Goal: Task Accomplishment & Management: Use online tool/utility

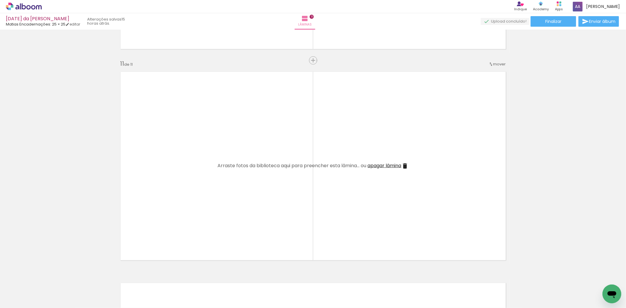
scroll to position [2108, 0]
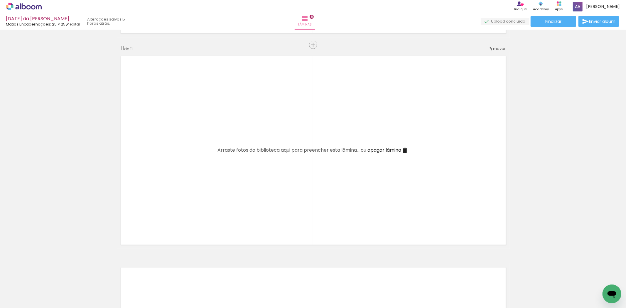
click at [22, 299] on span "Adicionar Fotos" at bounding box center [21, 300] width 18 height 6
click at [0, 0] on input "file" at bounding box center [0, 0] width 0 height 0
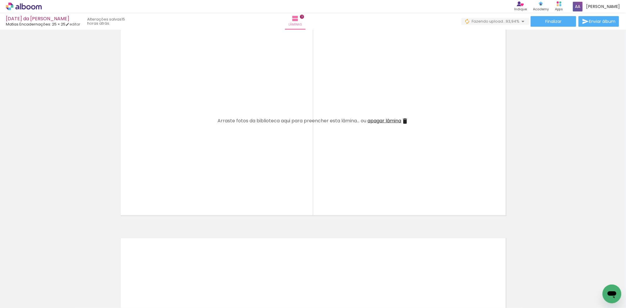
scroll to position [2206, 0]
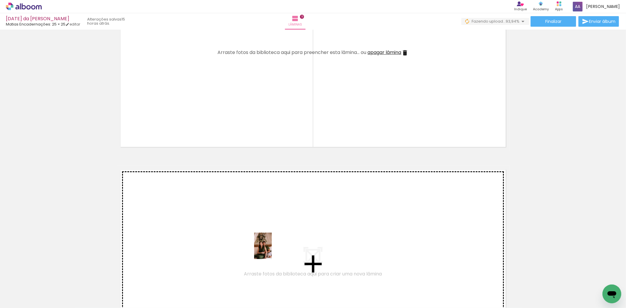
drag, startPoint x: 539, startPoint y: 293, endPoint x: 272, endPoint y: 250, distance: 270.1
click at [272, 250] on quentale-workspace at bounding box center [313, 154] width 626 height 308
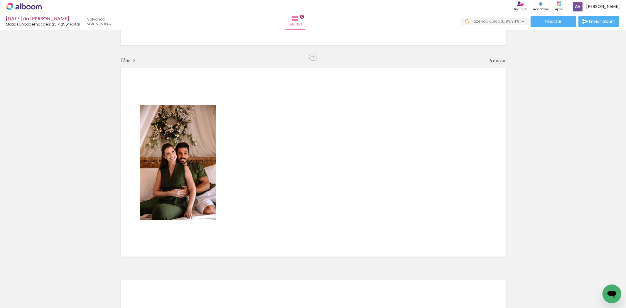
scroll to position [2319, 0]
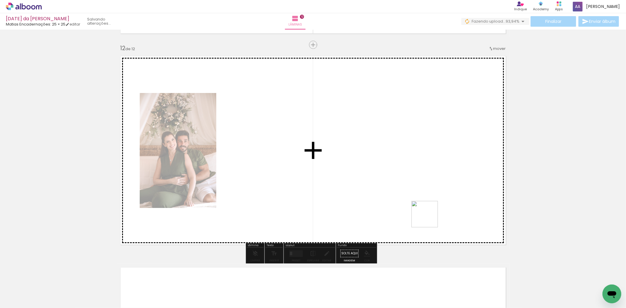
drag, startPoint x: 569, startPoint y: 294, endPoint x: 415, endPoint y: 207, distance: 176.7
click at [415, 207] on quentale-workspace at bounding box center [313, 154] width 626 height 308
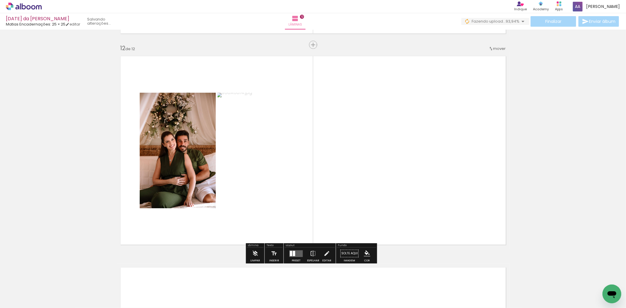
click at [298, 253] on quentale-layouter at bounding box center [296, 253] width 14 height 7
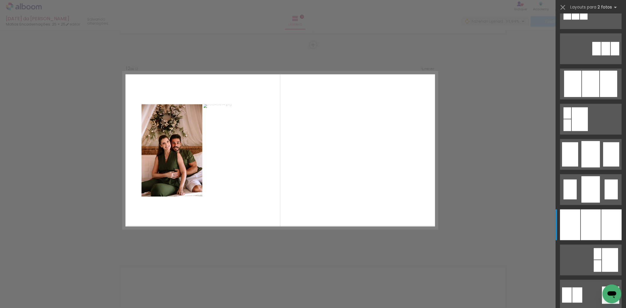
scroll to position [326, 0]
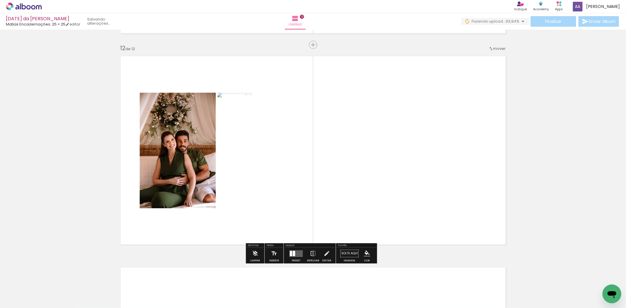
click at [294, 251] on quentale-layouter at bounding box center [296, 253] width 14 height 7
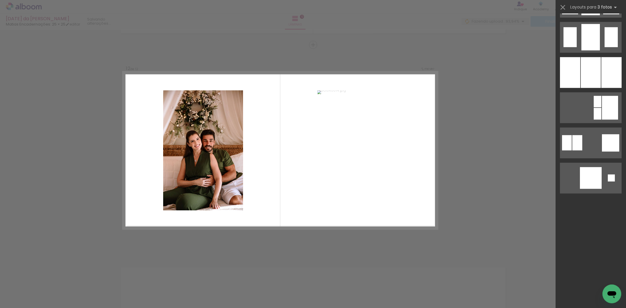
scroll to position [554, 0]
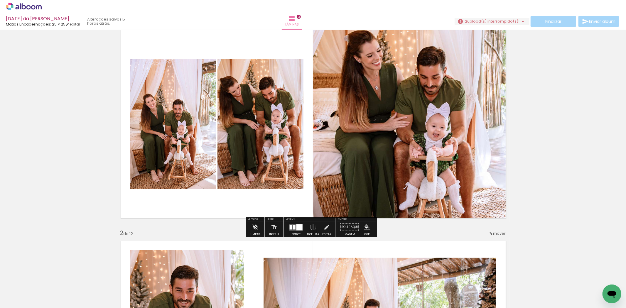
scroll to position [33, 0]
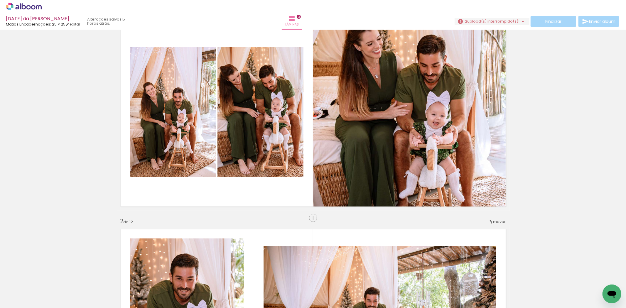
click at [7, 298] on iron-icon at bounding box center [8, 300] width 7 height 7
click at [0, 0] on input "file" at bounding box center [0, 0] width 0 height 0
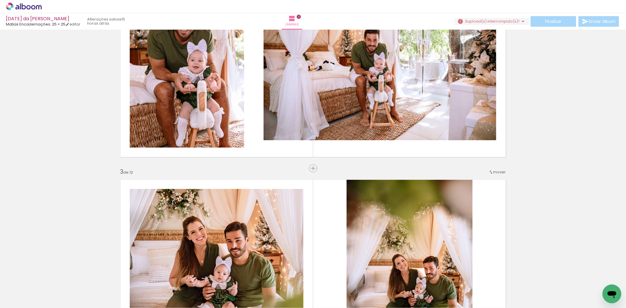
scroll to position [391, 0]
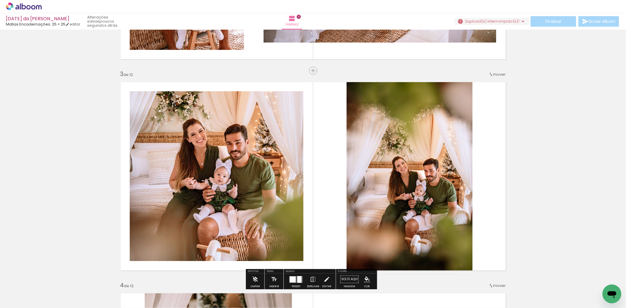
click at [497, 75] on span "mover" at bounding box center [499, 75] width 13 height 6
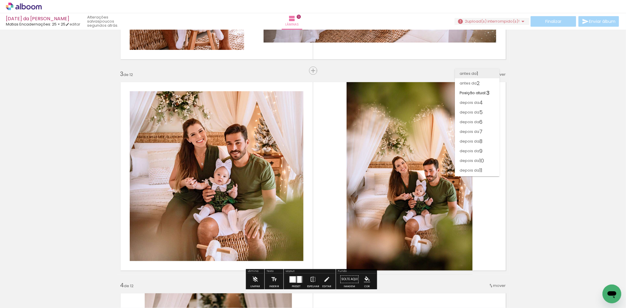
click at [483, 73] on paper-item "antes da 1" at bounding box center [477, 74] width 45 height 10
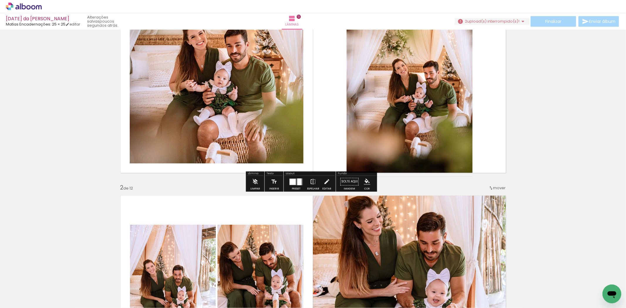
scroll to position [0, 0]
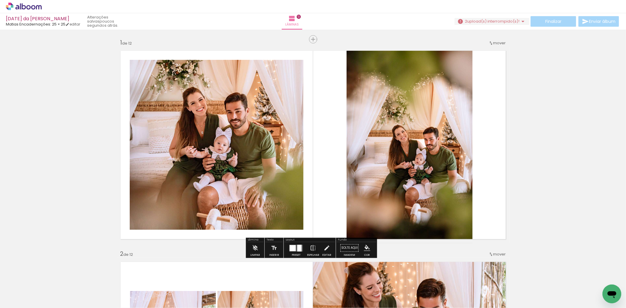
click at [495, 42] on span "mover" at bounding box center [499, 43] width 13 height 6
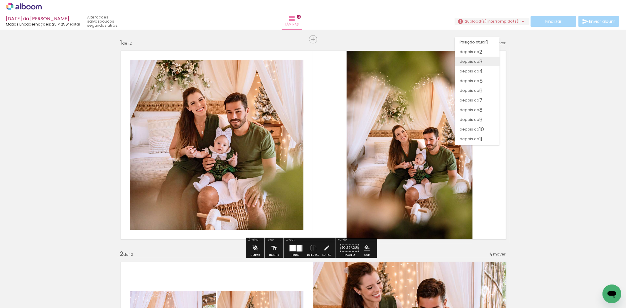
click at [482, 59] on span "3" at bounding box center [480, 62] width 3 height 10
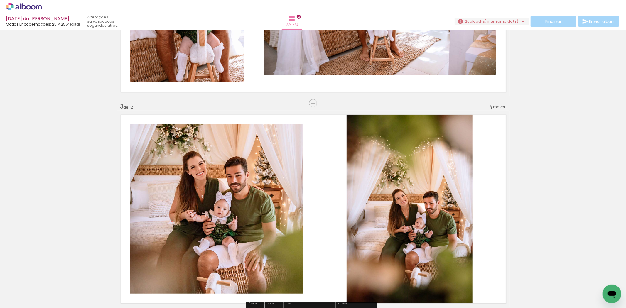
scroll to position [522, 0]
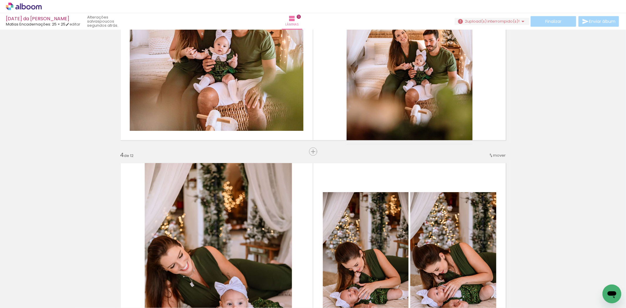
click at [498, 153] on span "mover" at bounding box center [499, 156] width 13 height 6
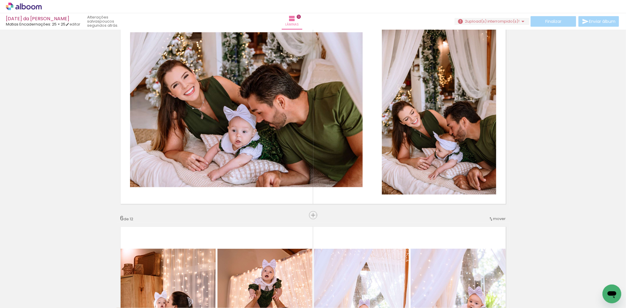
scroll to position [897, 0]
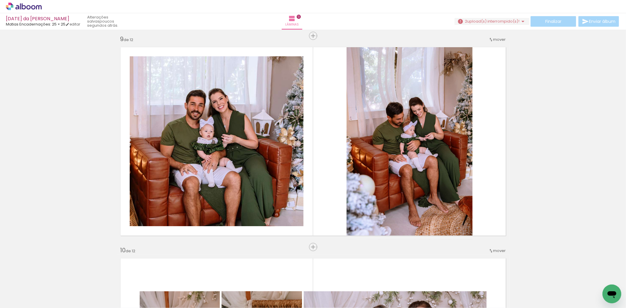
scroll to position [1696, 0]
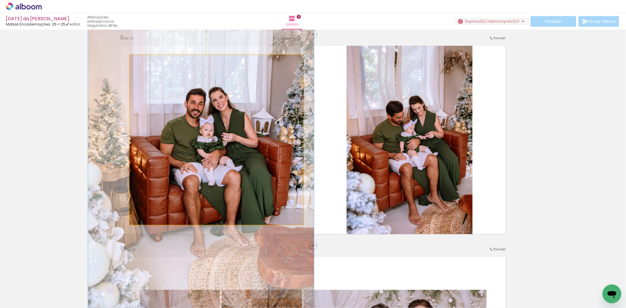
click at [216, 128] on quentale-photo at bounding box center [217, 140] width 174 height 170
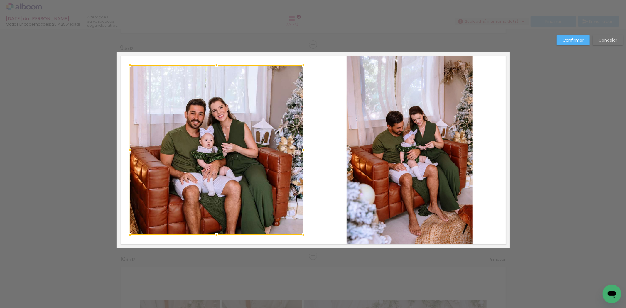
scroll to position [1685, 0]
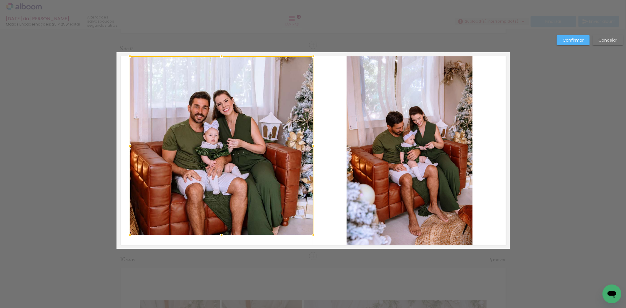
drag, startPoint x: 304, startPoint y: 62, endPoint x: 313, endPoint y: 53, distance: 13.5
click at [313, 53] on div at bounding box center [314, 56] width 12 height 12
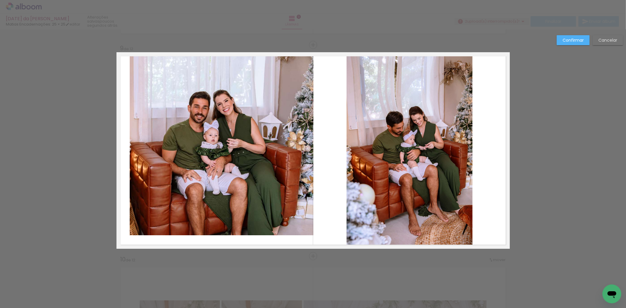
drag, startPoint x: 124, startPoint y: 225, endPoint x: 128, endPoint y: 226, distance: 3.9
click at [126, 226] on quentale-layouter at bounding box center [313, 150] width 393 height 197
click at [133, 226] on quentale-photo at bounding box center [222, 145] width 184 height 179
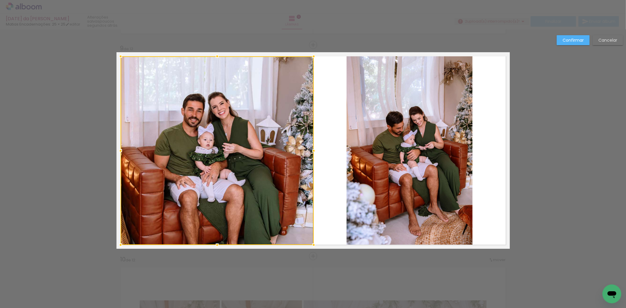
drag, startPoint x: 128, startPoint y: 234, endPoint x: 119, endPoint y: 244, distance: 13.5
click at [119, 244] on div at bounding box center [121, 245] width 12 height 12
click at [0, 0] on slot "Confirmar" at bounding box center [0, 0] width 0 height 0
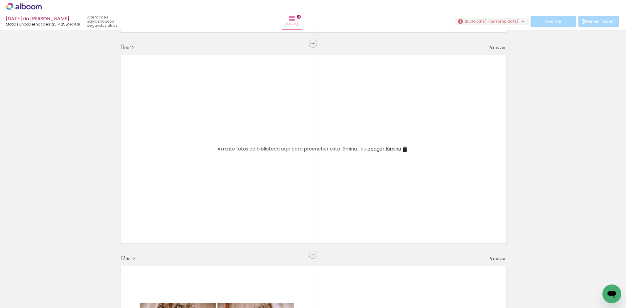
scroll to position [0, 508]
click at [490, 17] on div "Finalizar Enviar álbum" at bounding box center [538, 21] width 166 height 11
click at [493, 18] on span "upload(s) interrompido(s)!" at bounding box center [493, 21] width 52 height 6
click at [0, 0] on slot "Buscar arquivos interrompidos" at bounding box center [0, 0] width 0 height 0
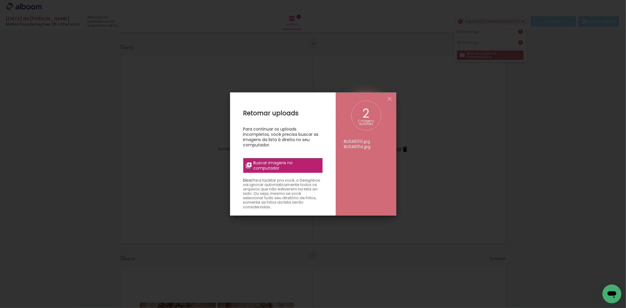
click at [291, 165] on span "Buscar imagens no computador" at bounding box center [285, 165] width 65 height 11
click at [0, 0] on input "file" at bounding box center [0, 0] width 0 height 0
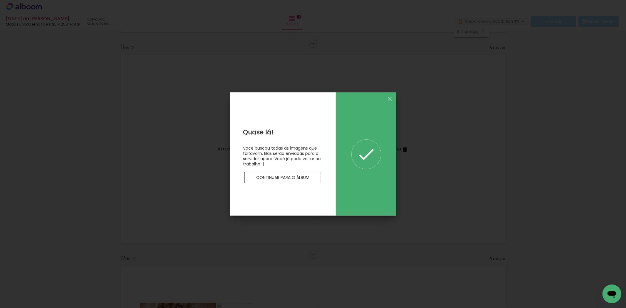
click at [0, 0] on slot "Continuar para o álbum" at bounding box center [0, 0] width 0 height 0
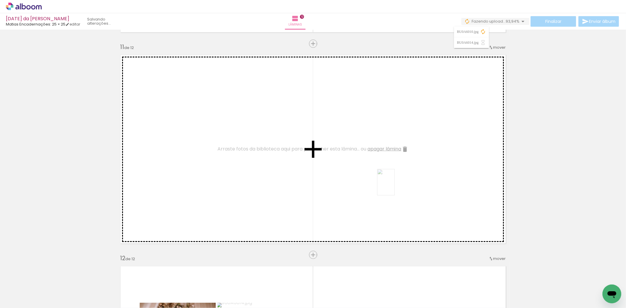
drag, startPoint x: 574, startPoint y: 295, endPoint x: 394, endPoint y: 184, distance: 211.6
click at [394, 184] on quentale-workspace at bounding box center [313, 154] width 626 height 308
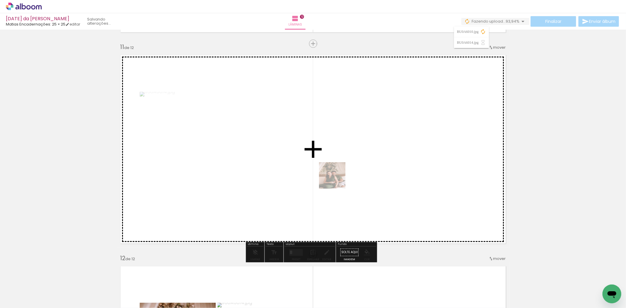
drag, startPoint x: 543, startPoint y: 296, endPoint x: 337, endPoint y: 180, distance: 236.9
click at [337, 180] on quentale-workspace at bounding box center [313, 154] width 626 height 308
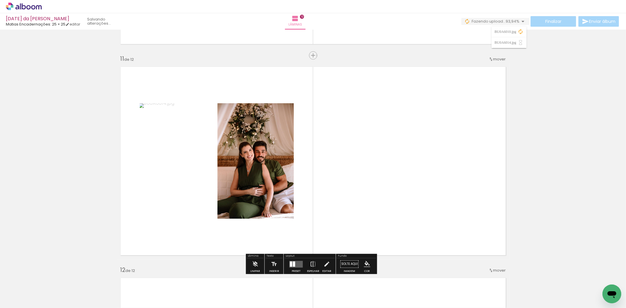
scroll to position [2207, 0]
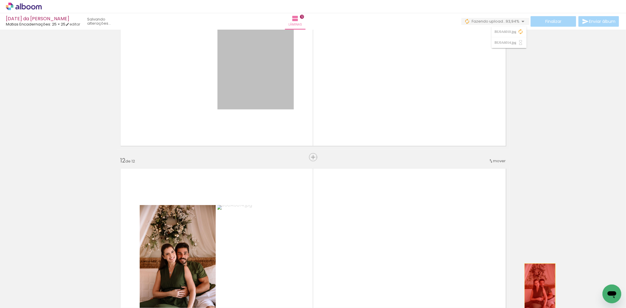
drag, startPoint x: 292, startPoint y: 109, endPoint x: 449, endPoint y: 237, distance: 201.9
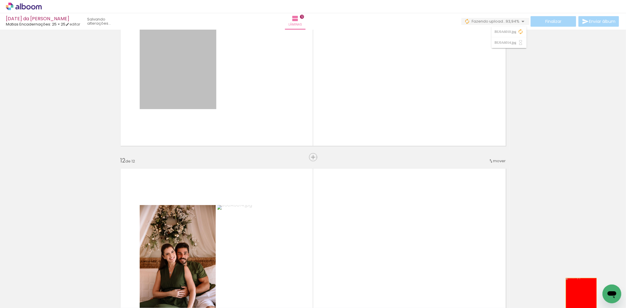
drag, startPoint x: 195, startPoint y: 72, endPoint x: 579, endPoint y: 301, distance: 447.2
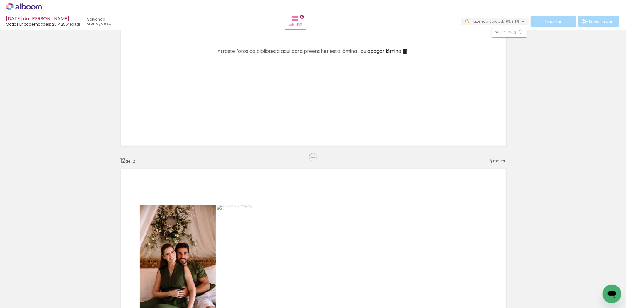
click at [383, 49] on span "apagar lâmina" at bounding box center [385, 51] width 34 height 7
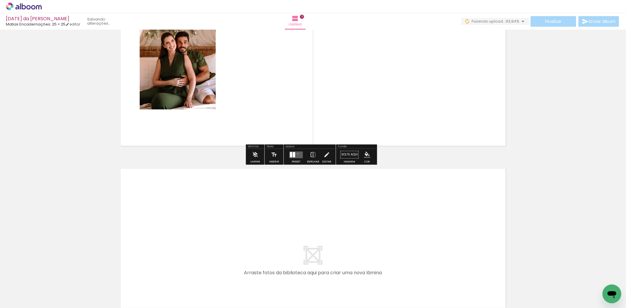
click at [296, 154] on quentale-layouter at bounding box center [296, 154] width 14 height 7
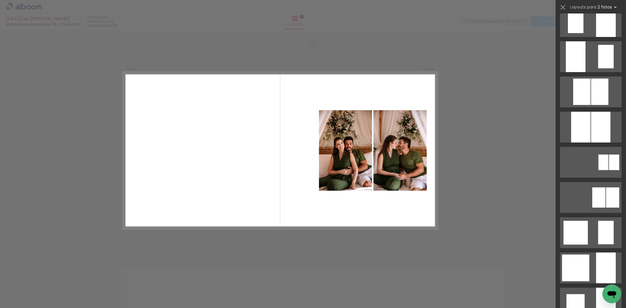
scroll to position [391, 0]
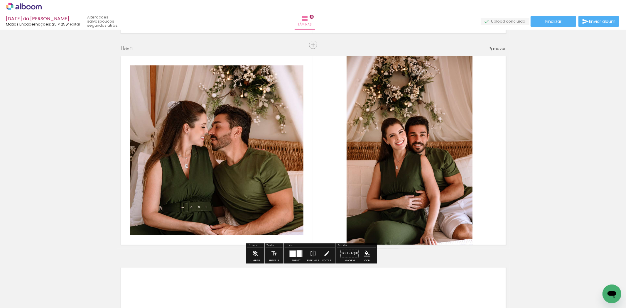
click at [259, 148] on quentale-photo at bounding box center [217, 150] width 174 height 170
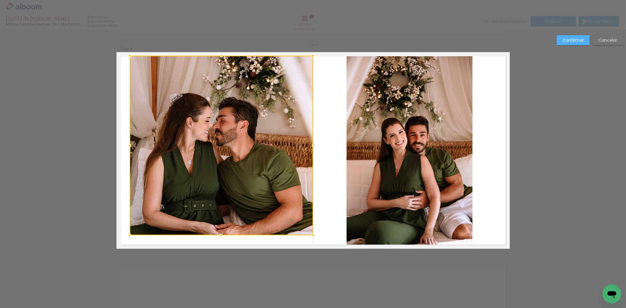
drag, startPoint x: 301, startPoint y: 66, endPoint x: 310, endPoint y: 56, distance: 13.7
click at [310, 56] on div at bounding box center [313, 56] width 12 height 12
click at [222, 125] on div at bounding box center [221, 146] width 183 height 180
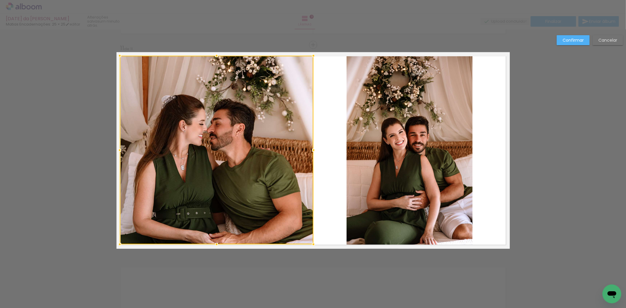
drag, startPoint x: 129, startPoint y: 233, endPoint x: 119, endPoint y: 242, distance: 13.5
click at [119, 242] on div at bounding box center [120, 245] width 12 height 12
click at [0, 0] on slot "Confirmar" at bounding box center [0, 0] width 0 height 0
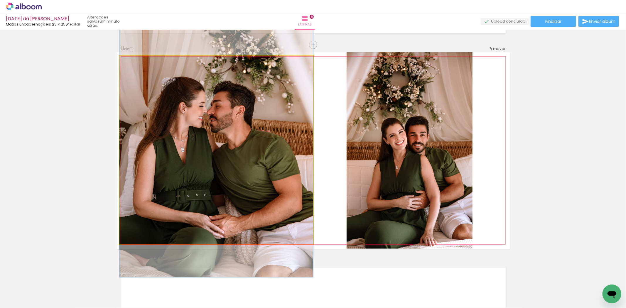
drag, startPoint x: 209, startPoint y: 180, endPoint x: 209, endPoint y: 176, distance: 3.5
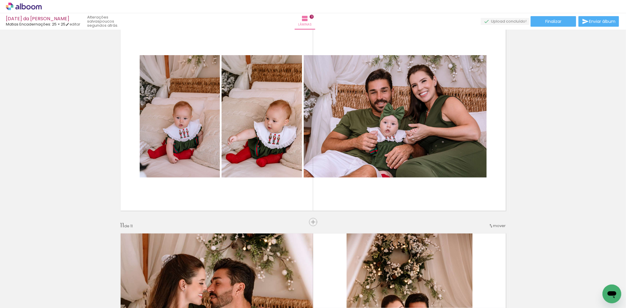
scroll to position [1912, 0]
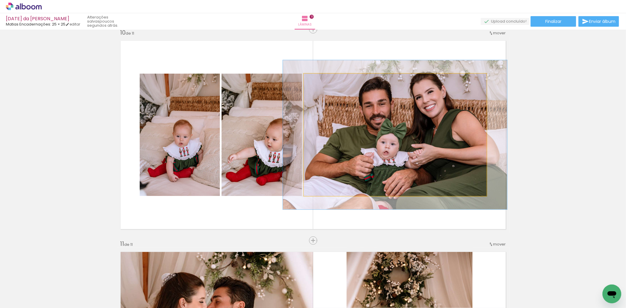
drag, startPoint x: 316, startPoint y: 80, endPoint x: 321, endPoint y: 81, distance: 4.5
click at [321, 81] on div at bounding box center [321, 79] width 5 height 5
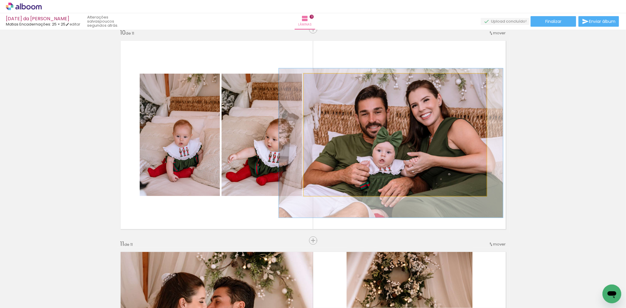
drag, startPoint x: 389, startPoint y: 172, endPoint x: 385, endPoint y: 179, distance: 7.9
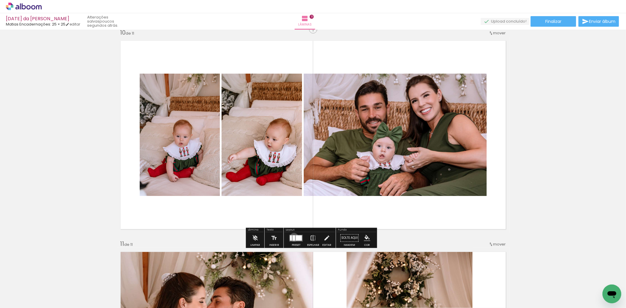
click at [293, 237] on div at bounding box center [294, 237] width 3 height 5
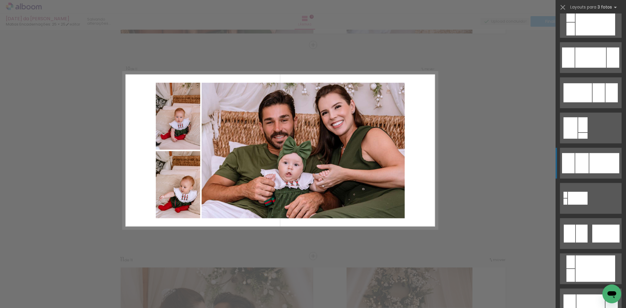
scroll to position [394, 0]
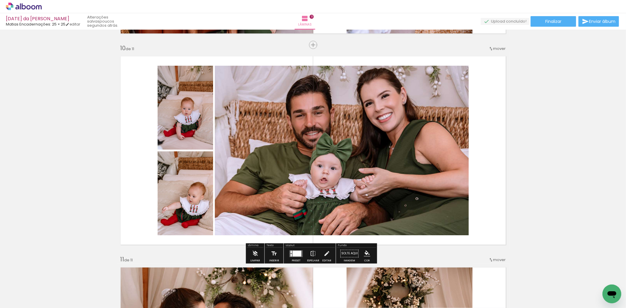
click at [369, 191] on quentale-photo at bounding box center [342, 151] width 254 height 170
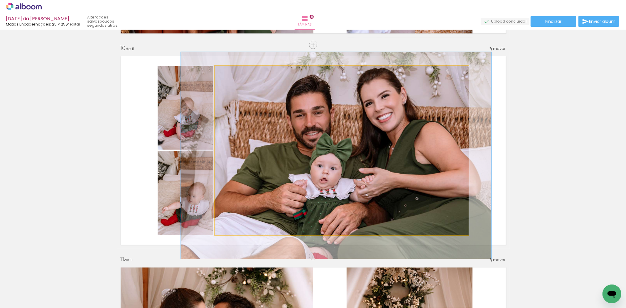
click at [369, 191] on quentale-photo at bounding box center [342, 151] width 254 height 170
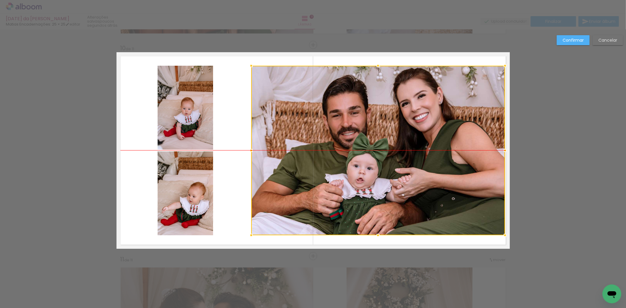
drag, startPoint x: 372, startPoint y: 187, endPoint x: 406, endPoint y: 191, distance: 34.3
click at [406, 191] on div at bounding box center [378, 151] width 254 height 170
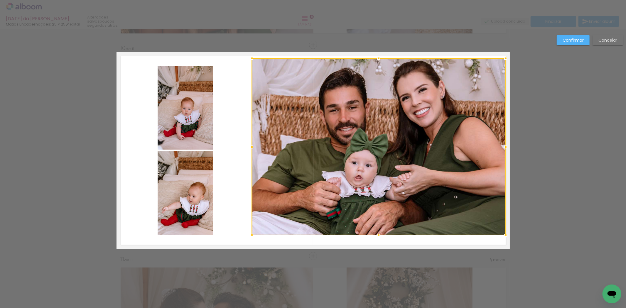
drag, startPoint x: 375, startPoint y: 64, endPoint x: 377, endPoint y: 54, distance: 10.1
click at [377, 54] on div at bounding box center [379, 59] width 12 height 12
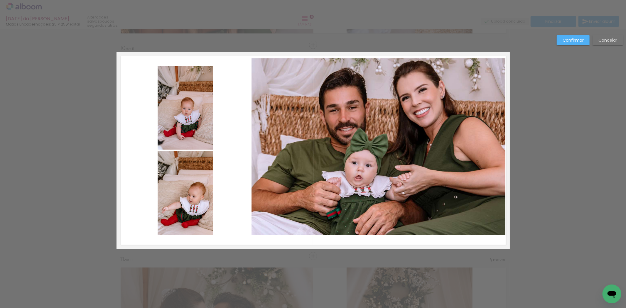
click at [388, 223] on quentale-photo at bounding box center [379, 146] width 254 height 177
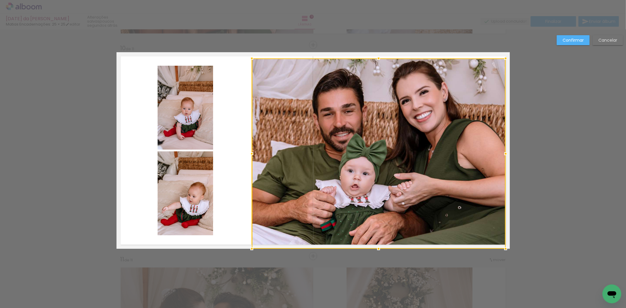
drag, startPoint x: 378, startPoint y: 237, endPoint x: 380, endPoint y: 245, distance: 8.2
click at [380, 245] on div at bounding box center [379, 249] width 12 height 12
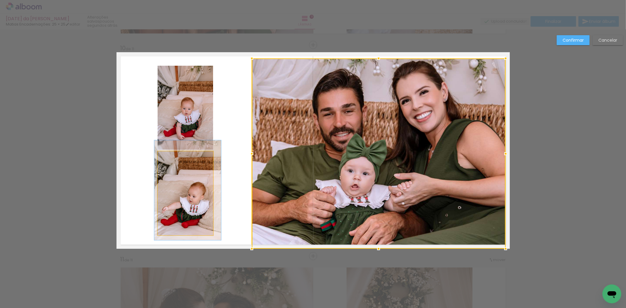
click at [187, 197] on quentale-photo at bounding box center [185, 193] width 55 height 84
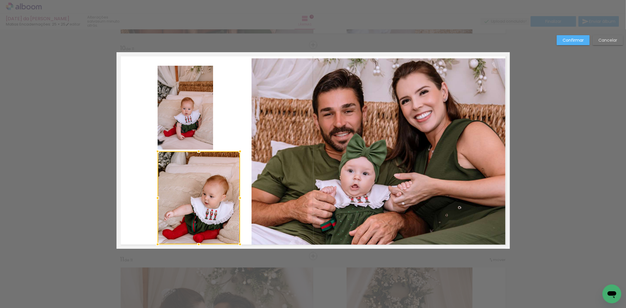
drag, startPoint x: 211, startPoint y: 236, endPoint x: 238, endPoint y: 248, distance: 30.0
click at [238, 248] on div at bounding box center [240, 245] width 12 height 12
click at [198, 133] on quentale-photo at bounding box center [185, 108] width 55 height 84
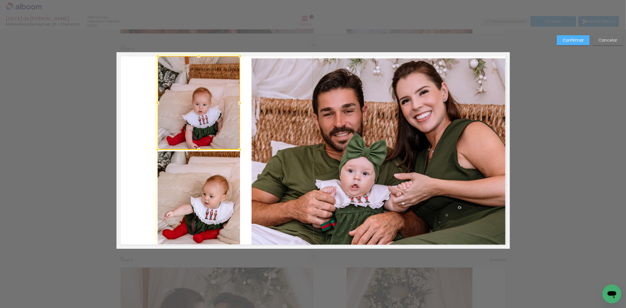
drag, startPoint x: 217, startPoint y: 65, endPoint x: 242, endPoint y: 57, distance: 25.5
click at [242, 57] on div at bounding box center [240, 56] width 12 height 12
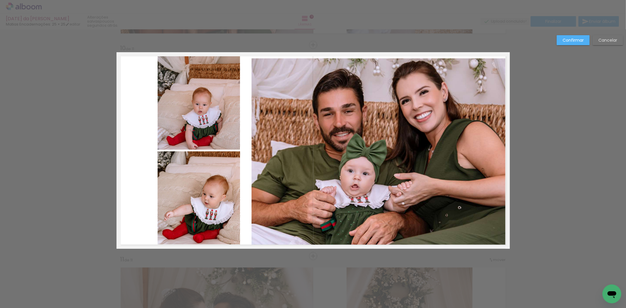
click at [222, 104] on quentale-photo at bounding box center [199, 103] width 82 height 94
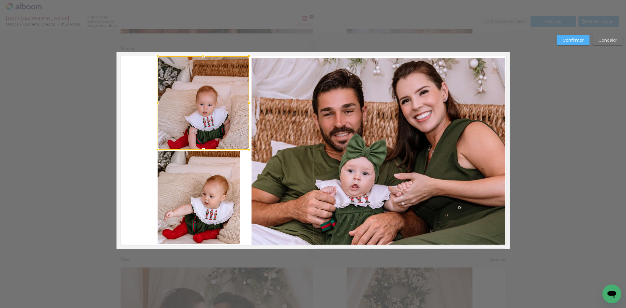
drag, startPoint x: 238, startPoint y: 103, endPoint x: 244, endPoint y: 103, distance: 6.5
click at [244, 103] on div at bounding box center [249, 103] width 12 height 12
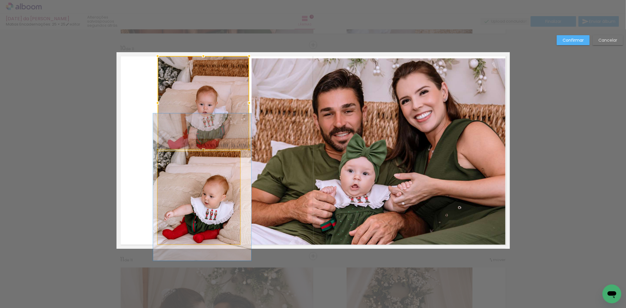
click at [226, 178] on quentale-photo at bounding box center [199, 197] width 82 height 93
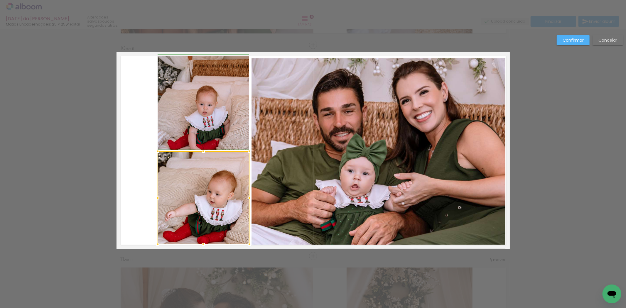
drag, startPoint x: 236, startPoint y: 199, endPoint x: 244, endPoint y: 200, distance: 8.0
click at [244, 200] on div at bounding box center [250, 198] width 12 height 12
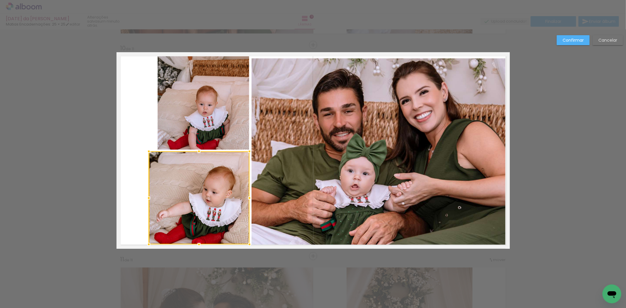
drag, startPoint x: 154, startPoint y: 200, endPoint x: 147, endPoint y: 201, distance: 7.4
click at [147, 201] on div at bounding box center [149, 198] width 12 height 12
click at [164, 102] on quentale-photo at bounding box center [204, 103] width 92 height 94
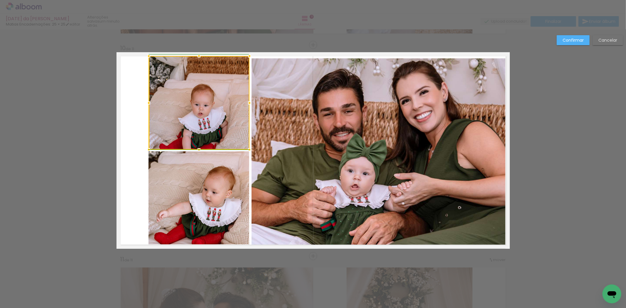
drag, startPoint x: 154, startPoint y: 104, endPoint x: 145, endPoint y: 107, distance: 9.1
click at [145, 107] on div at bounding box center [149, 103] width 12 height 12
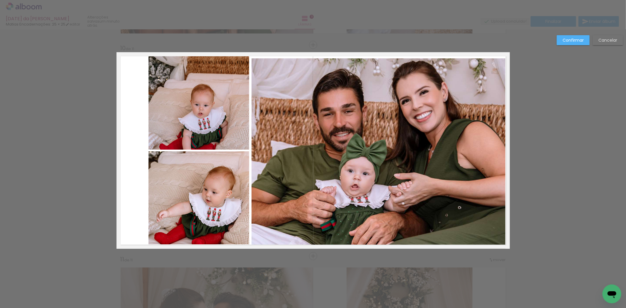
click at [211, 111] on quentale-photo at bounding box center [199, 103] width 101 height 94
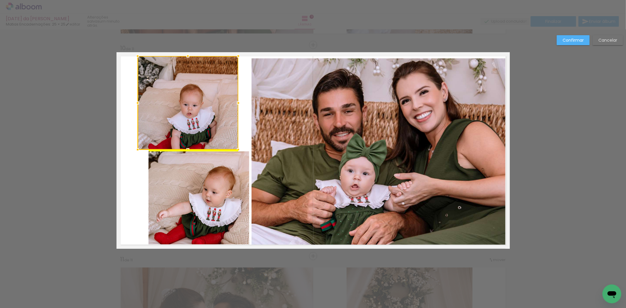
drag, startPoint x: 204, startPoint y: 112, endPoint x: 193, endPoint y: 113, distance: 11.2
click at [193, 113] on div at bounding box center [188, 103] width 101 height 94
click at [193, 205] on quentale-photo at bounding box center [199, 197] width 101 height 93
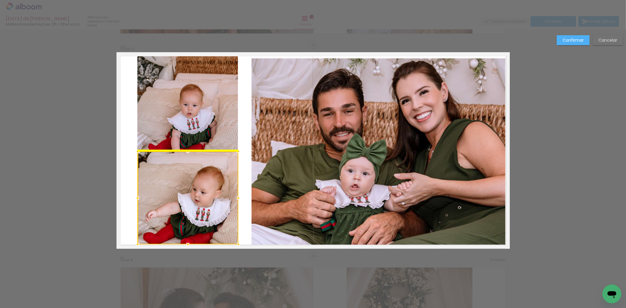
drag, startPoint x: 193, startPoint y: 206, endPoint x: 182, endPoint y: 206, distance: 10.9
click at [182, 206] on div at bounding box center [188, 197] width 101 height 93
click at [341, 178] on quentale-photo at bounding box center [379, 153] width 254 height 190
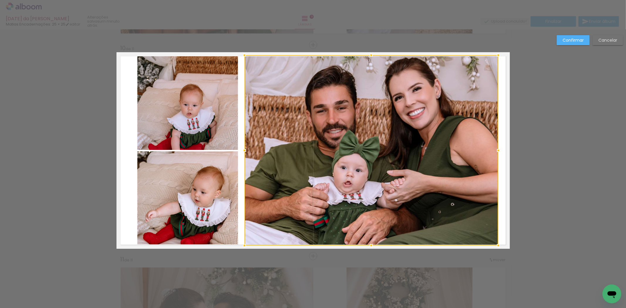
drag, startPoint x: 363, startPoint y: 171, endPoint x: 355, endPoint y: 172, distance: 7.1
click at [355, 172] on div at bounding box center [372, 150] width 254 height 190
click at [0, 0] on slot "Confirmar" at bounding box center [0, 0] width 0 height 0
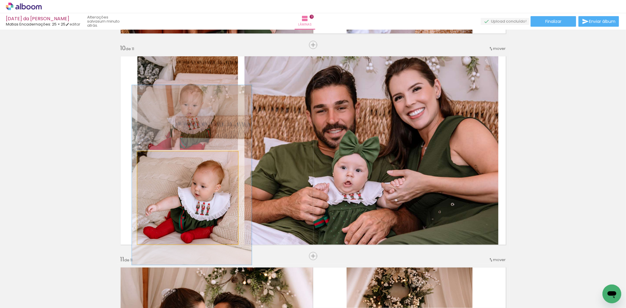
drag, startPoint x: 197, startPoint y: 204, endPoint x: 197, endPoint y: 198, distance: 5.9
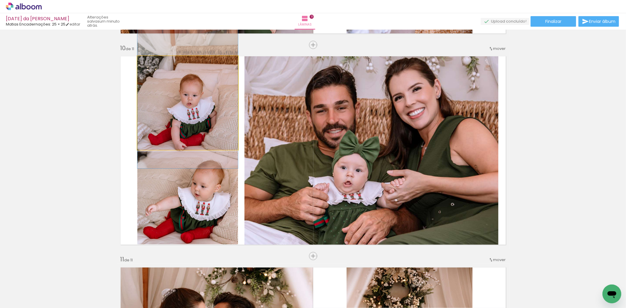
drag, startPoint x: 202, startPoint y: 116, endPoint x: 203, endPoint y: 106, distance: 10.1
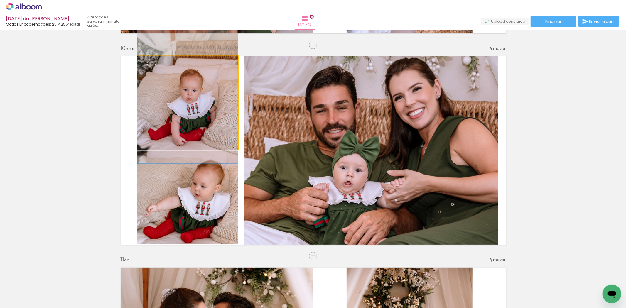
drag, startPoint x: 199, startPoint y: 128, endPoint x: 198, endPoint y: 123, distance: 5.1
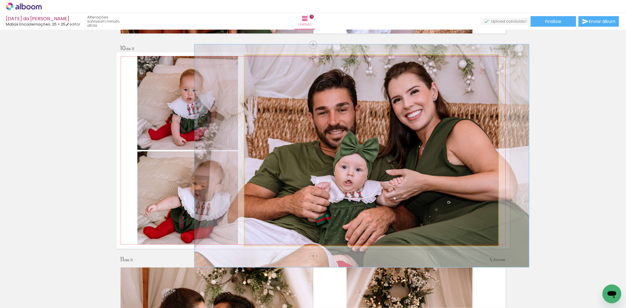
type paper-slider "117"
click at [260, 63] on div at bounding box center [261, 61] width 9 height 9
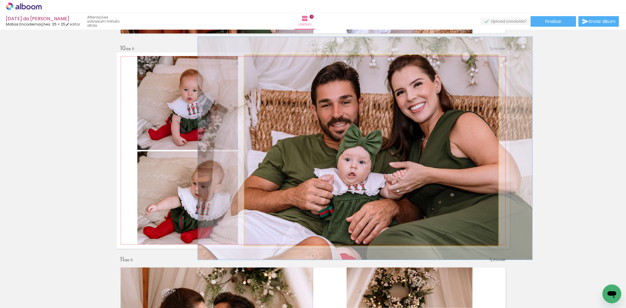
drag, startPoint x: 377, startPoint y: 169, endPoint x: 381, endPoint y: 162, distance: 8.3
